Goal: Task Accomplishment & Management: Use online tool/utility

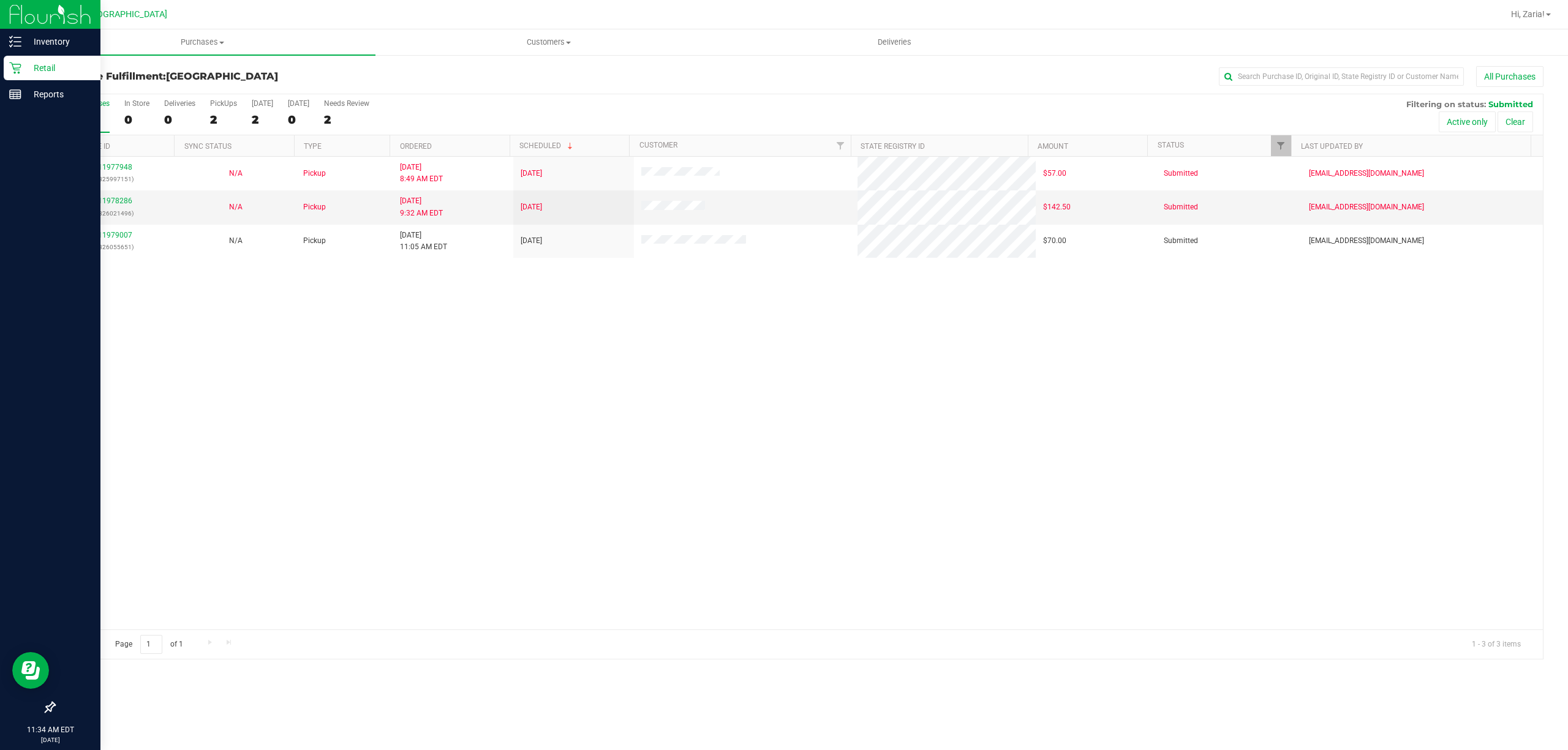
click at [42, 72] on p "Retail" at bounding box center [58, 67] width 74 height 15
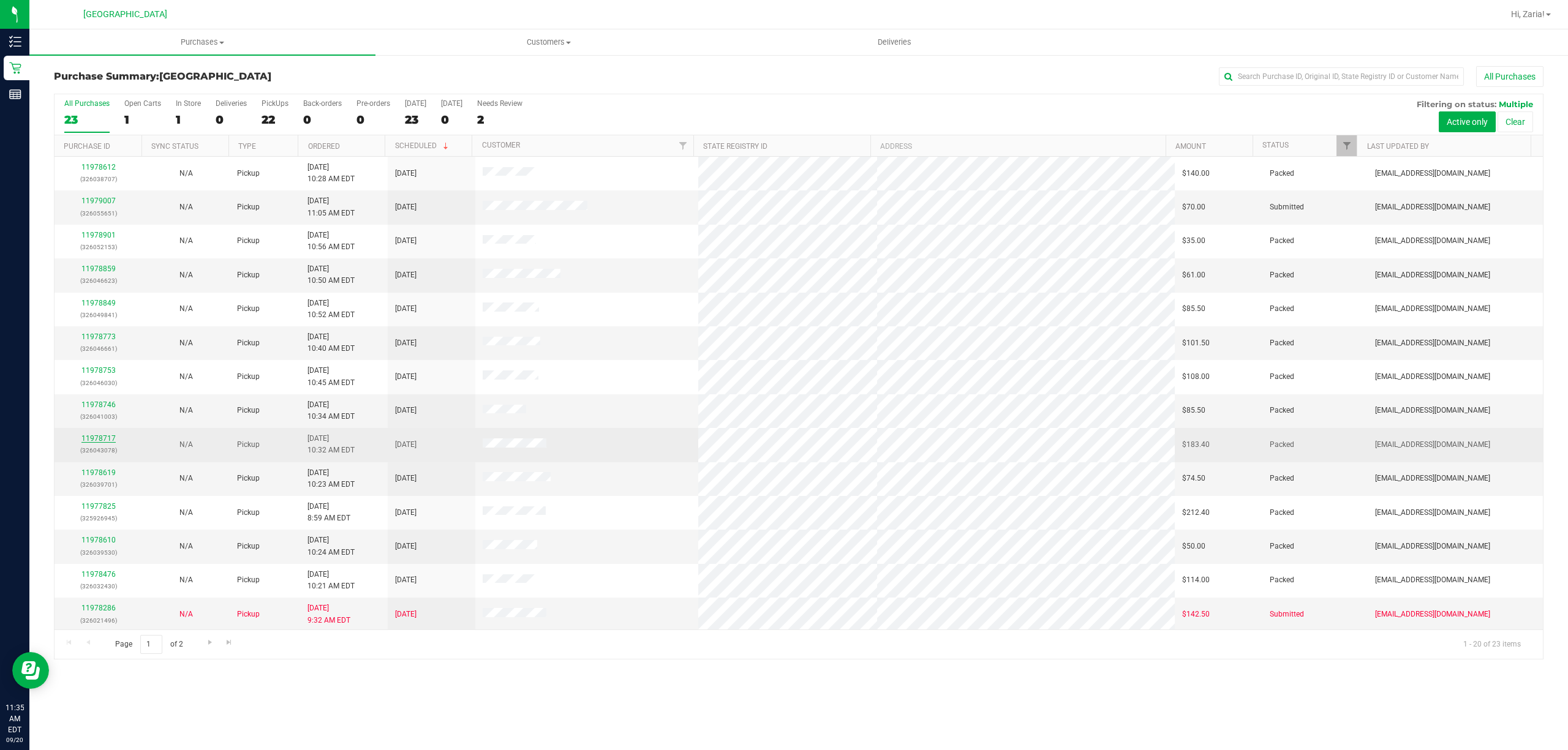
click at [103, 441] on link "11978717" at bounding box center [98, 438] width 34 height 9
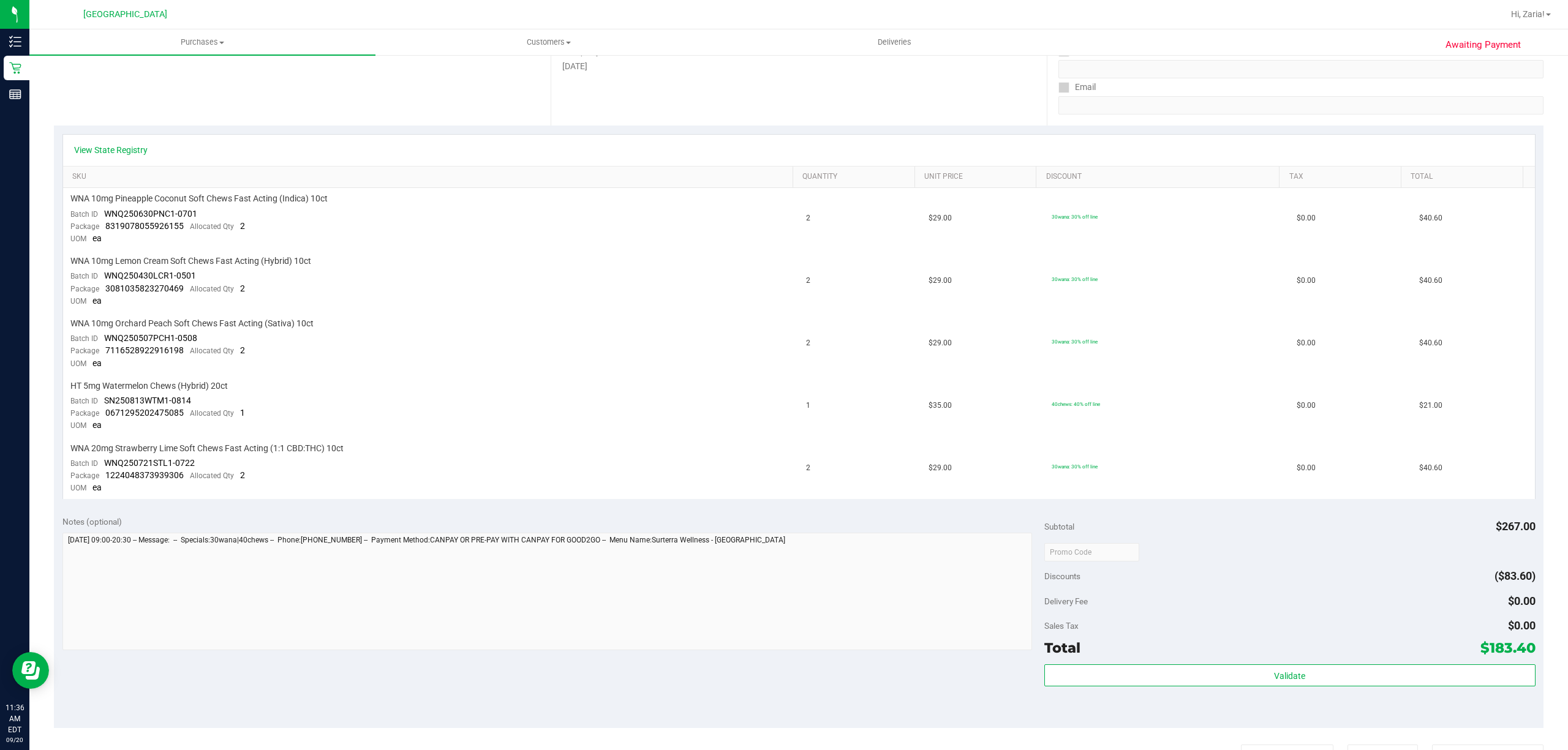
scroll to position [326, 0]
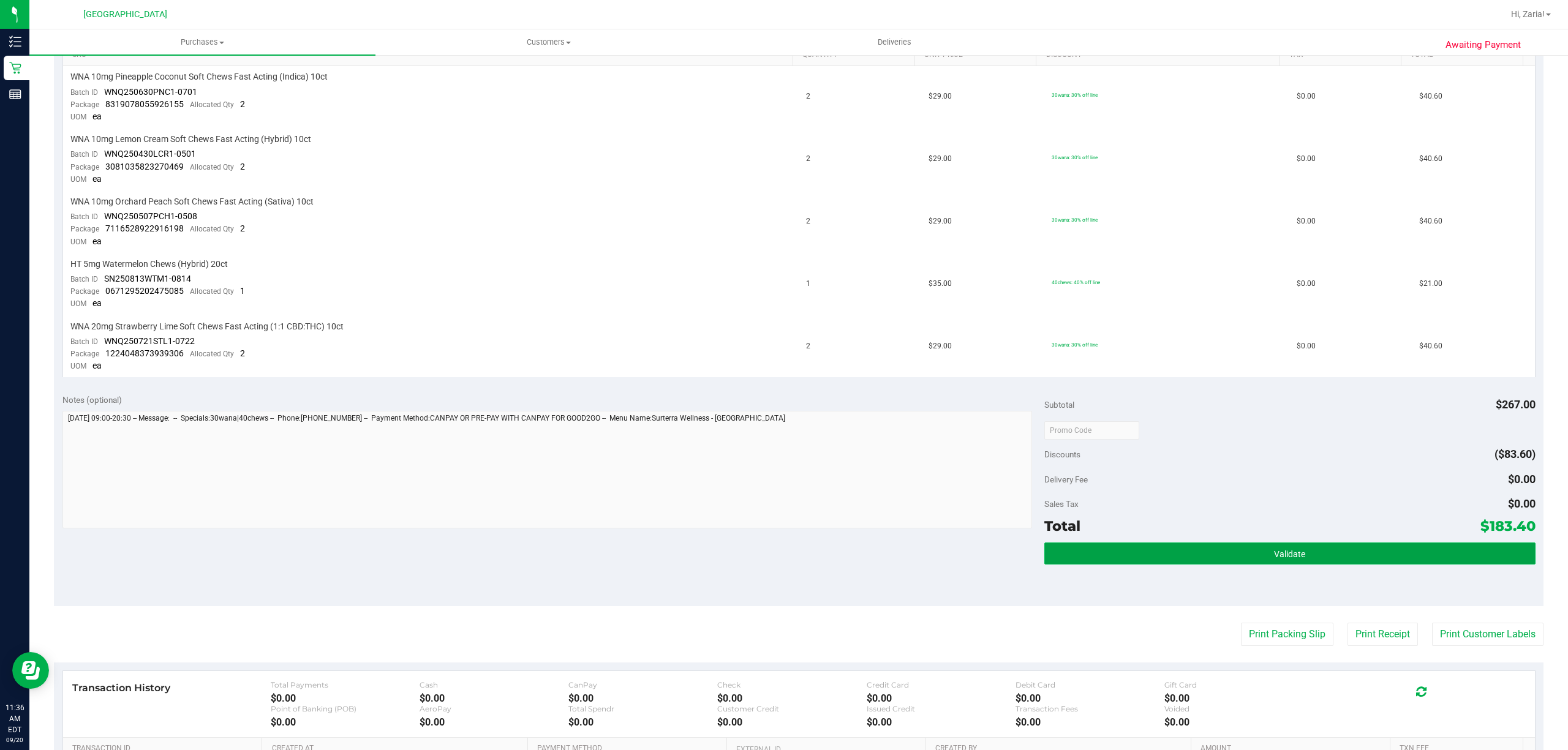
click at [1316, 549] on button "Validate" at bounding box center [1289, 553] width 491 height 22
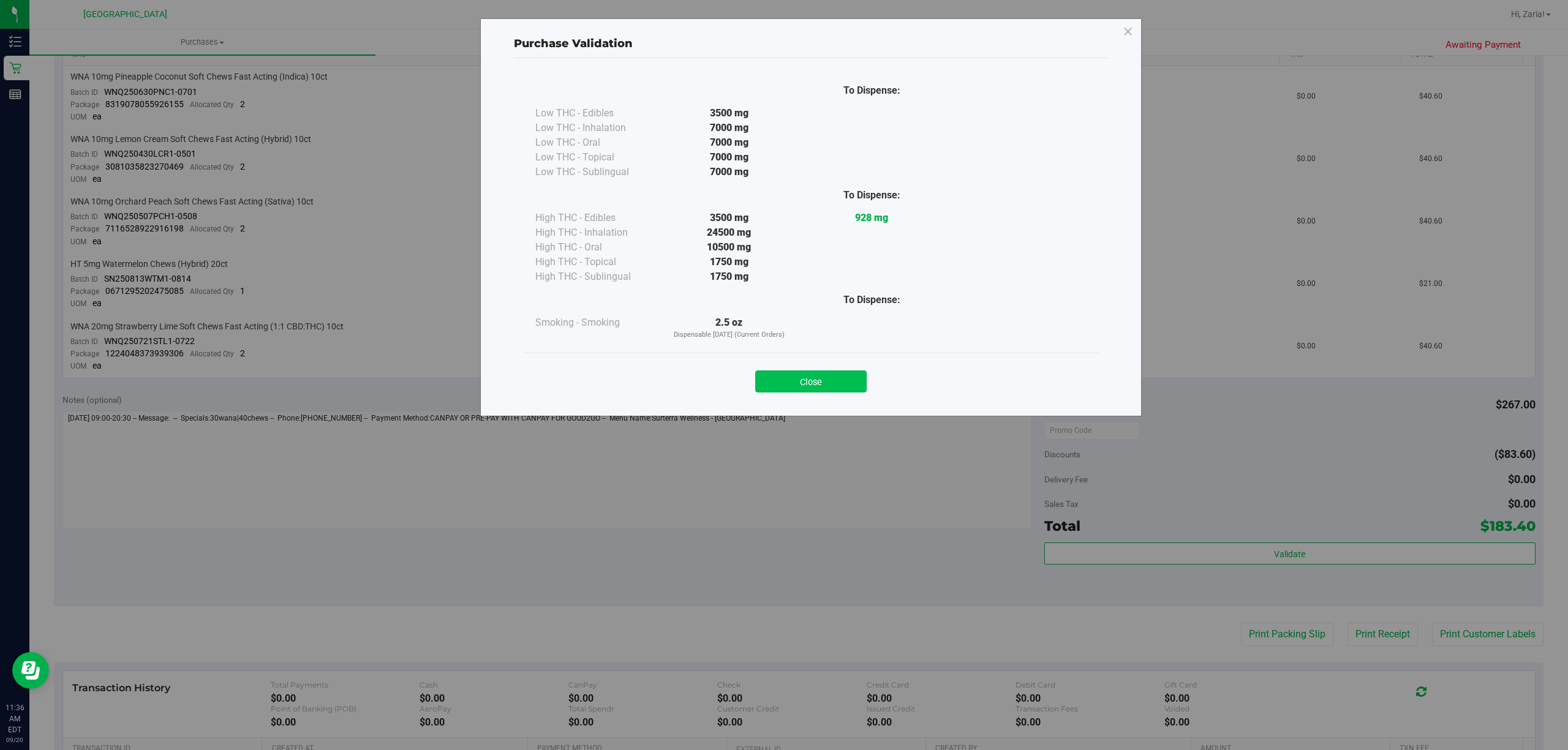
click at [782, 378] on button "Close" at bounding box center [811, 381] width 112 height 22
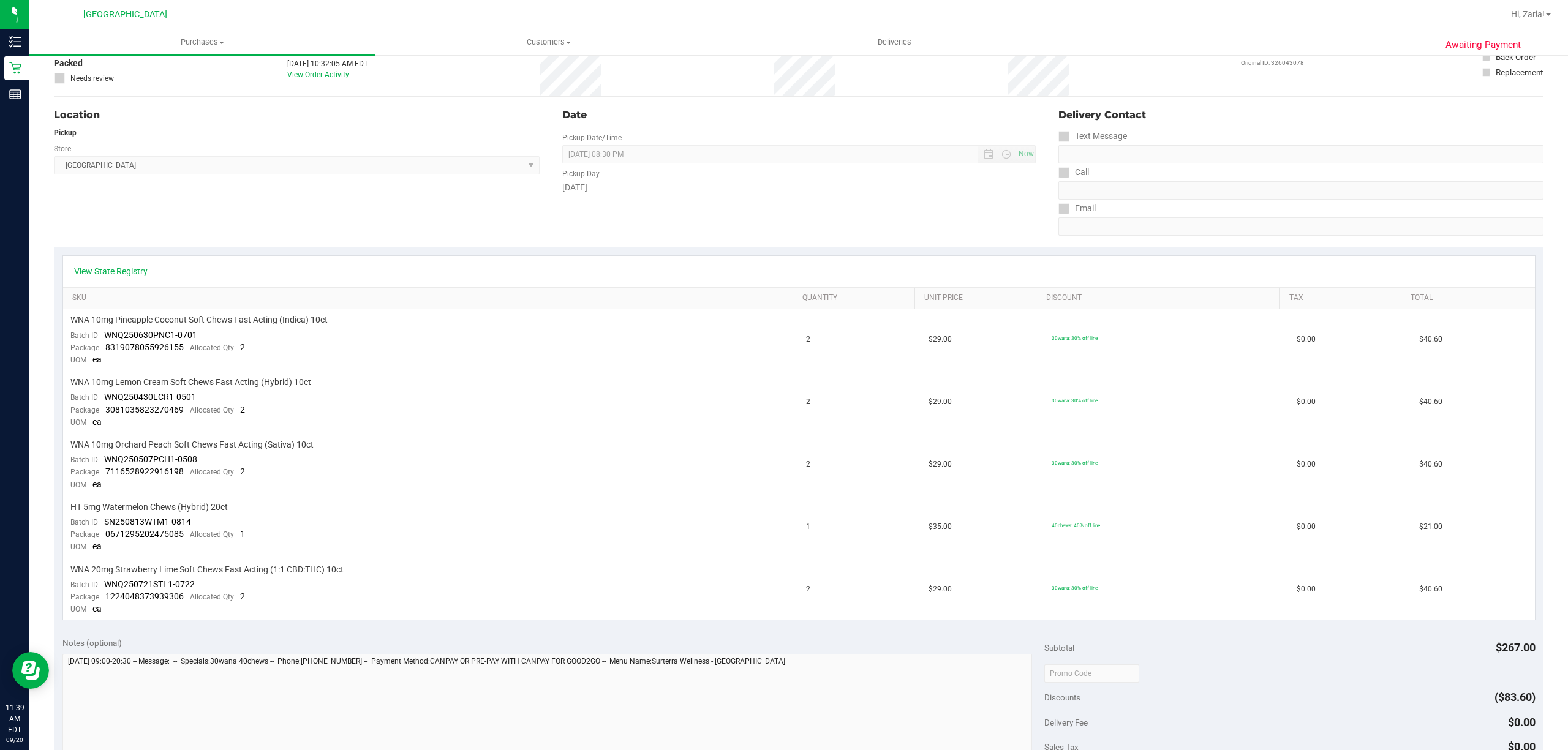
scroll to position [82, 0]
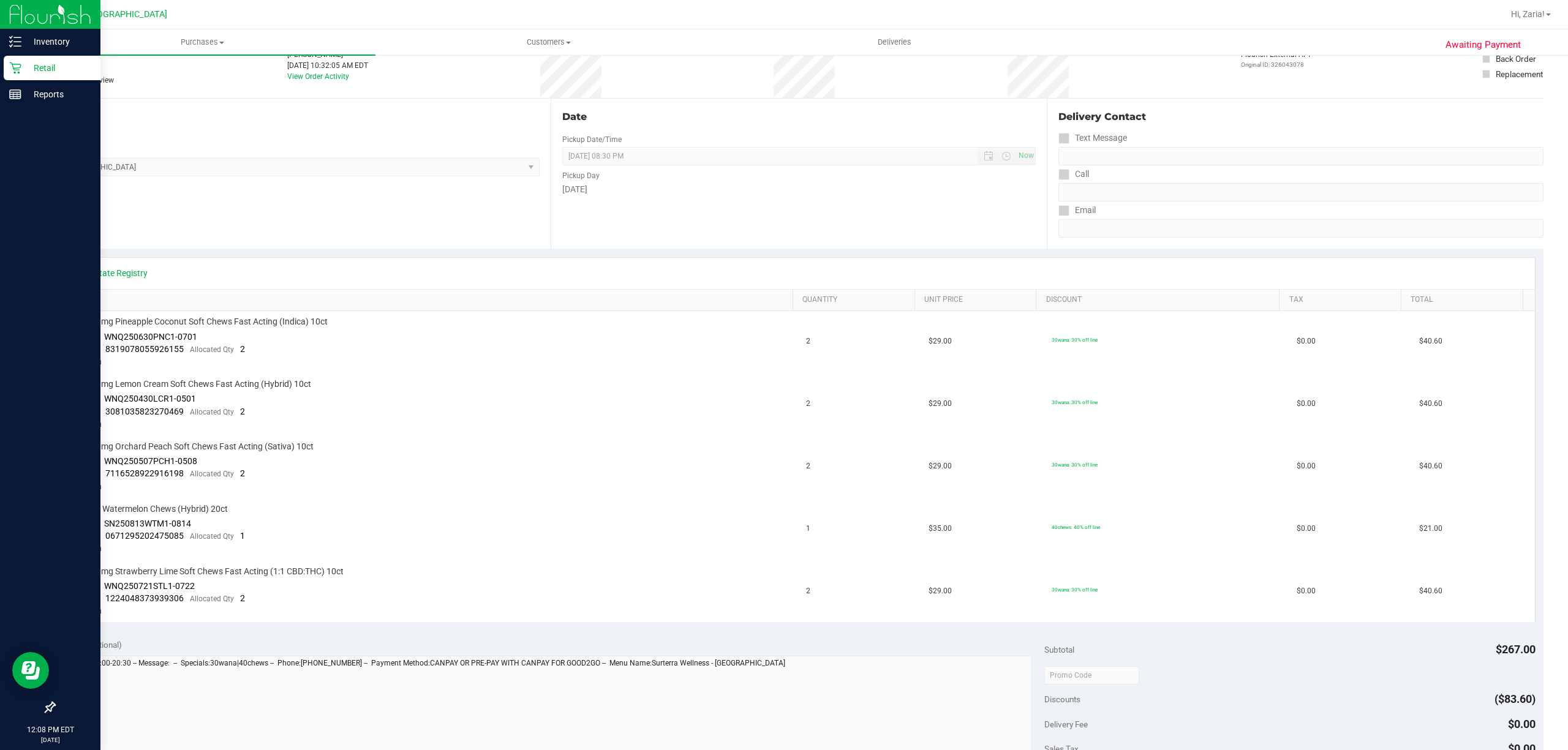
click at [22, 67] on p "Retail" at bounding box center [58, 67] width 74 height 15
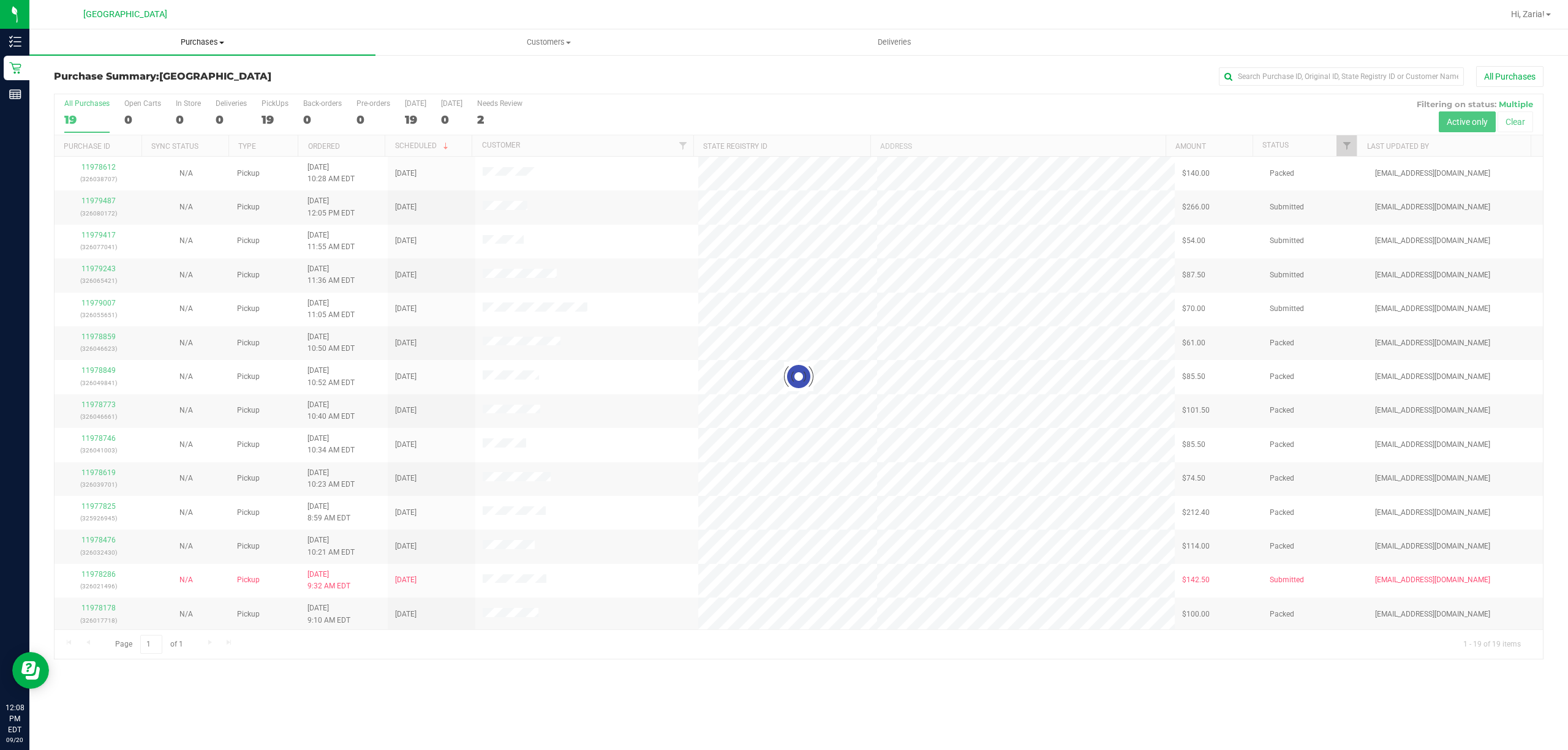
click at [231, 44] on span "Purchases" at bounding box center [202, 42] width 346 height 11
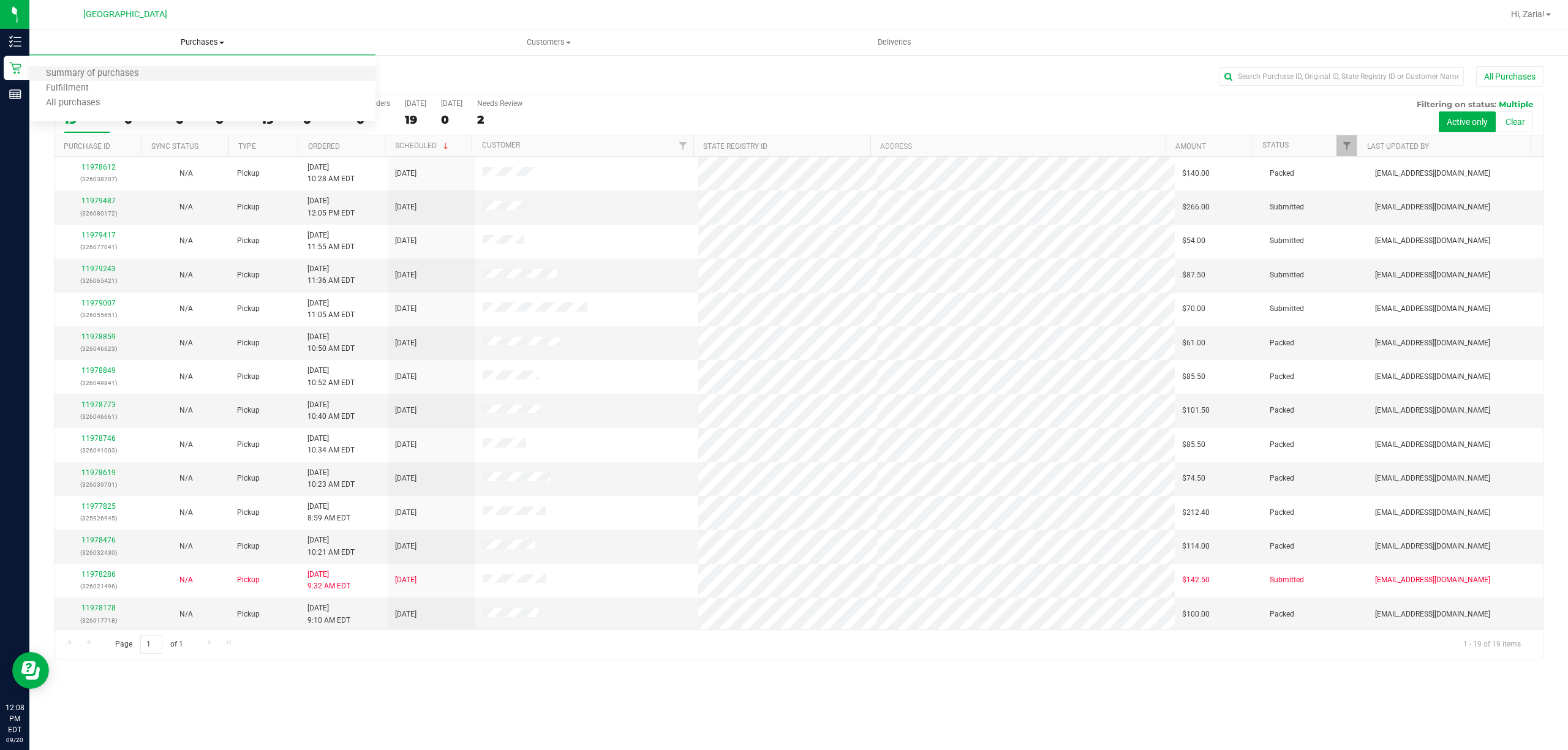
click at [114, 79] on li "Summary of purchases" at bounding box center [202, 74] width 346 height 15
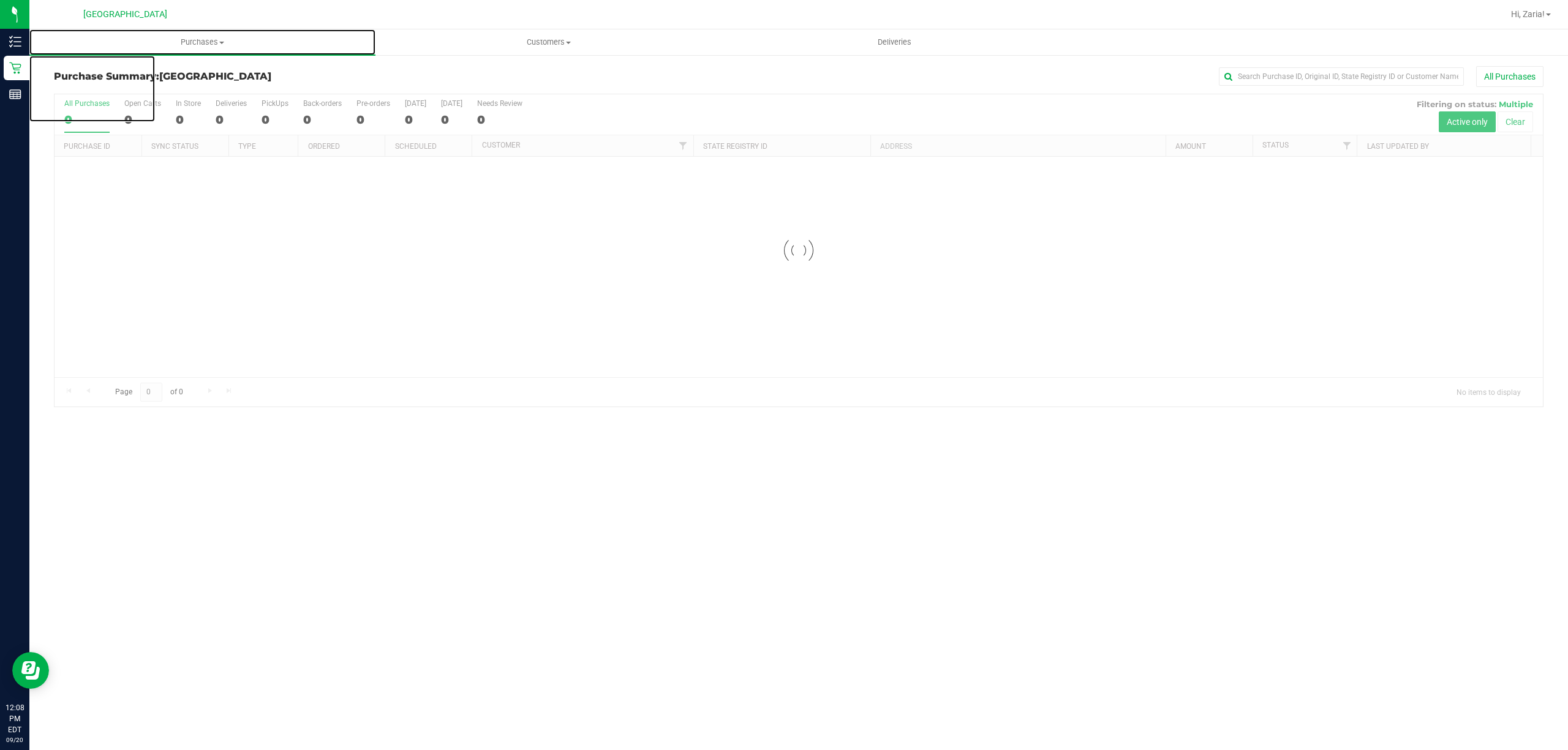
click at [185, 45] on span "Purchases" at bounding box center [202, 42] width 346 height 11
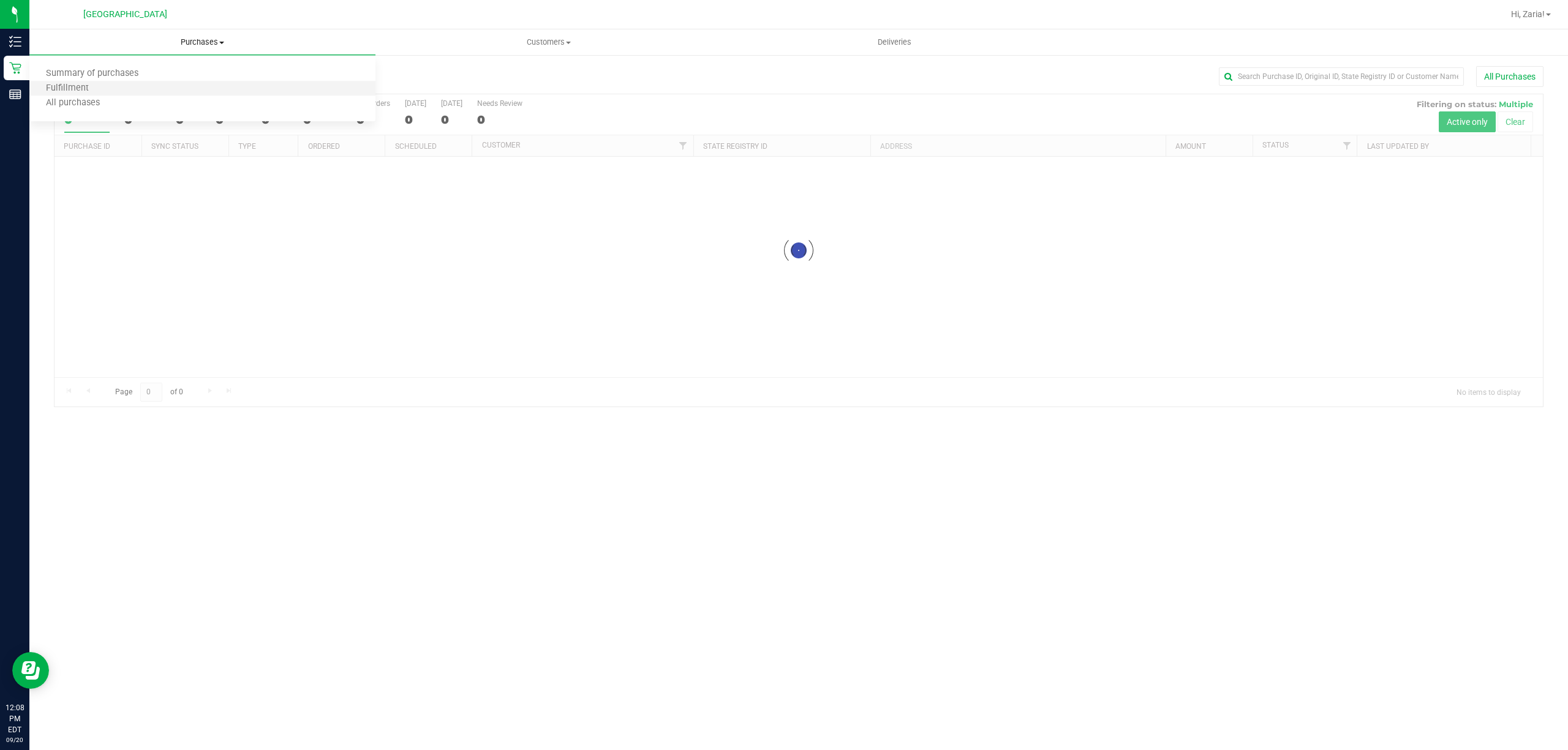
click at [160, 86] on li "Fulfillment" at bounding box center [202, 88] width 346 height 15
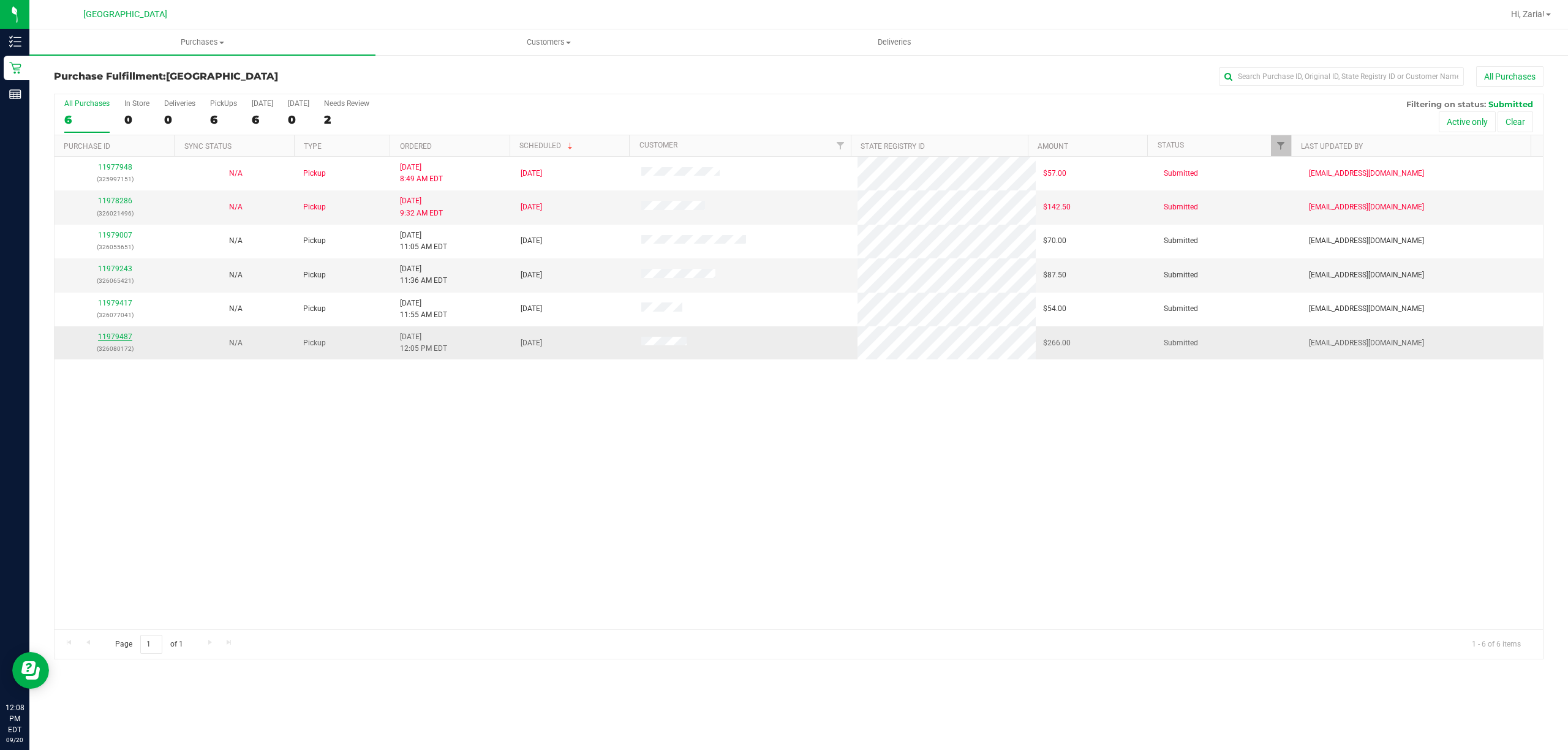
click at [102, 338] on link "11979487" at bounding box center [115, 336] width 34 height 9
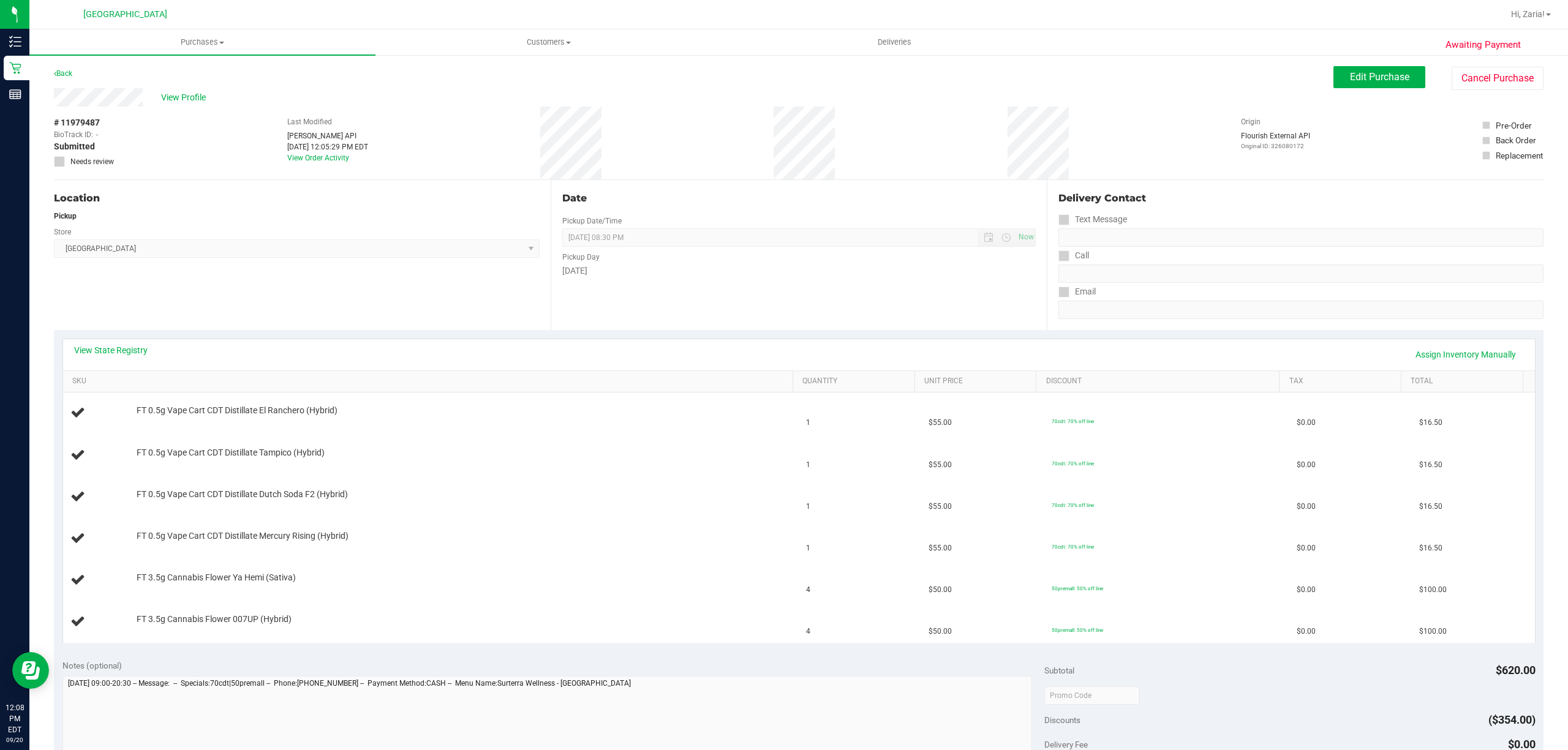
scroll to position [82, 0]
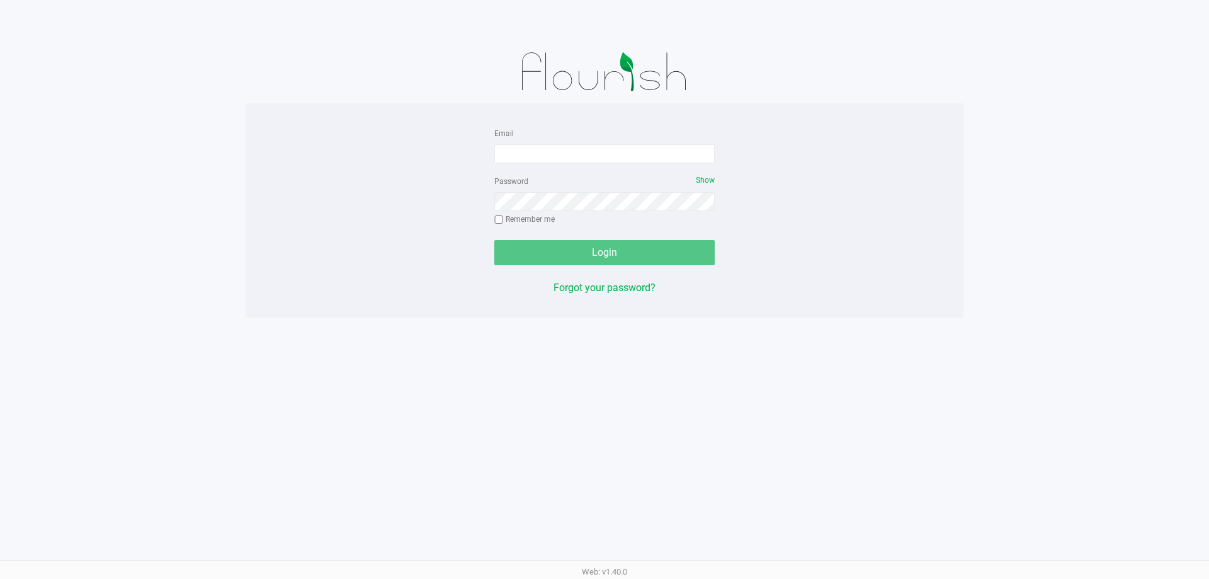
click at [637, 137] on div "Email" at bounding box center [604, 144] width 220 height 38
click at [629, 151] on input "Email" at bounding box center [604, 153] width 220 height 19
type input "[EMAIL_ADDRESS][DOMAIN_NAME]"
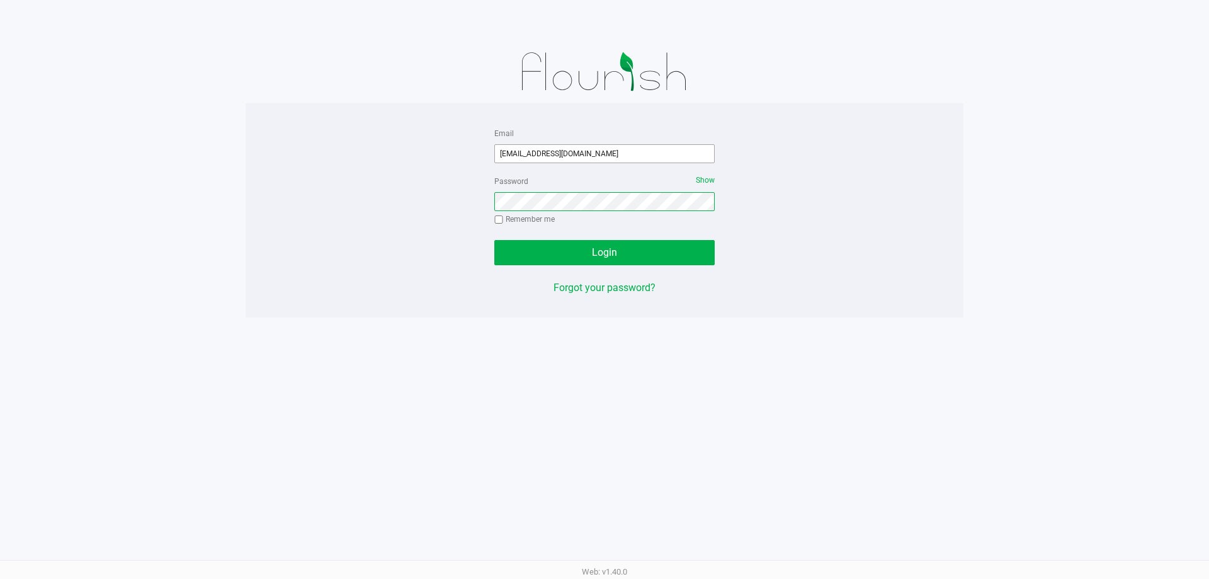
click at [494, 240] on button "Login" at bounding box center [604, 252] width 220 height 25
